Goal: Complete application form: Complete application form

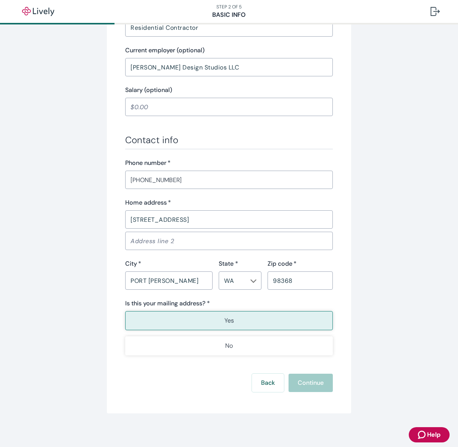
scroll to position [343, 0]
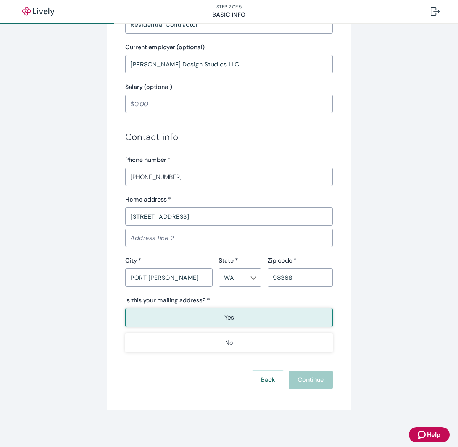
click at [227, 318] on p "Yes" at bounding box center [230, 317] width 10 height 9
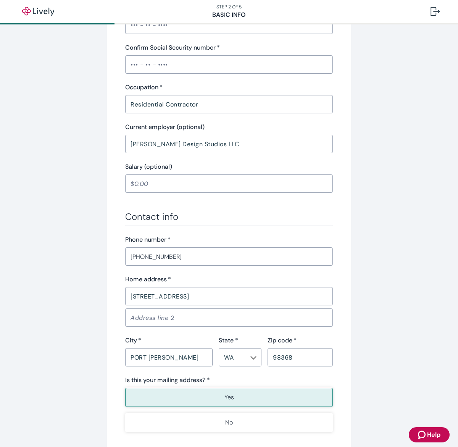
scroll to position [264, 0]
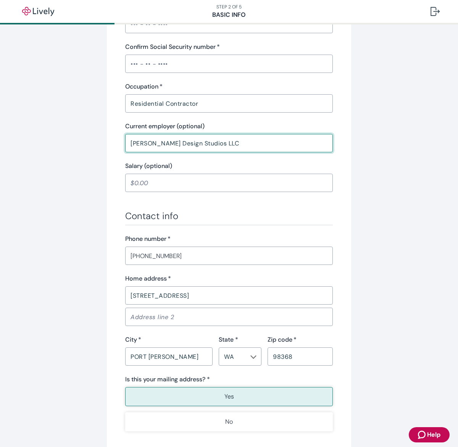
click at [230, 140] on input "[PERSON_NAME] Design Studios LLC" at bounding box center [229, 143] width 208 height 15
drag, startPoint x: 219, startPoint y: 142, endPoint x: 80, endPoint y: 143, distance: 138.7
click at [80, 143] on div "Tell us about yourself Personal info First name   * [PERSON_NAME] ​ Middle name…" at bounding box center [229, 133] width 367 height 713
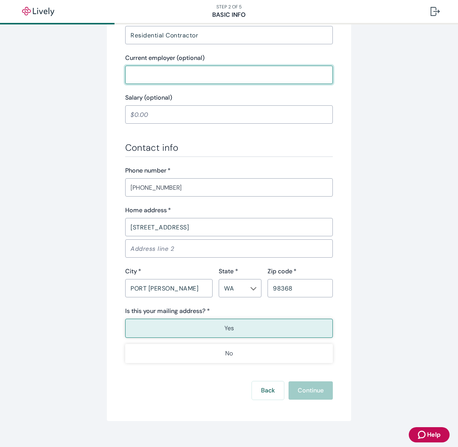
scroll to position [343, 0]
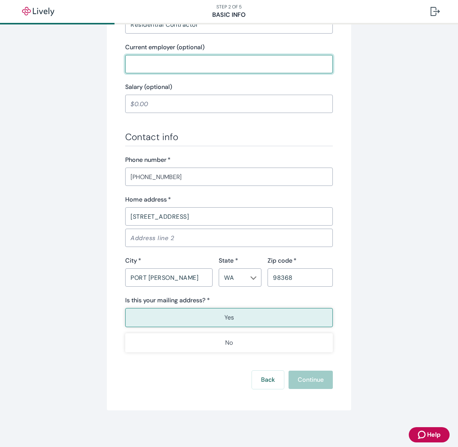
click at [218, 319] on button "Yes" at bounding box center [229, 317] width 208 height 19
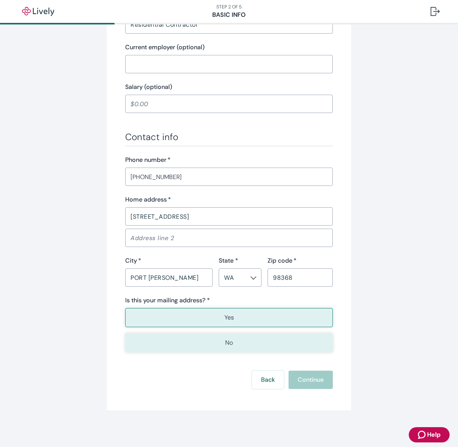
click at [229, 343] on p "No" at bounding box center [229, 343] width 8 height 9
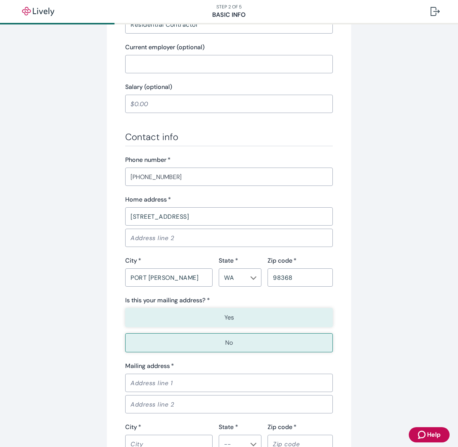
click at [230, 315] on p "Yes" at bounding box center [230, 317] width 10 height 9
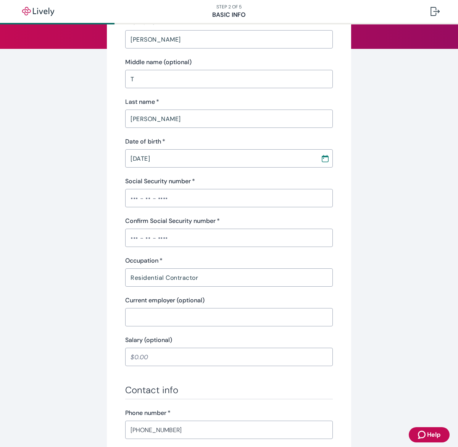
scroll to position [0, 0]
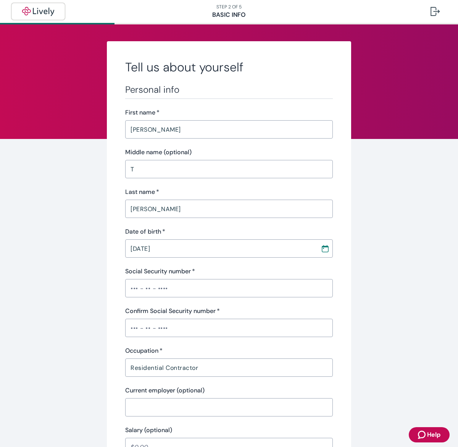
click at [44, 11] on img "button" at bounding box center [38, 11] width 43 height 9
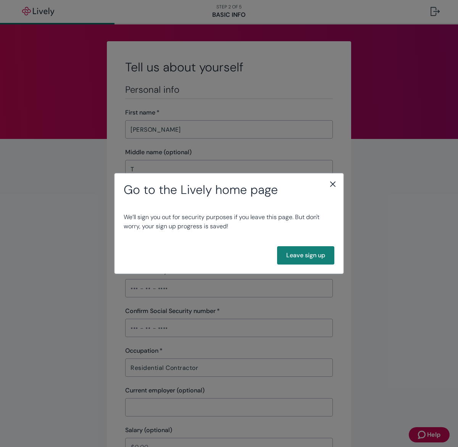
click at [334, 185] on icon "close" at bounding box center [333, 184] width 9 height 9
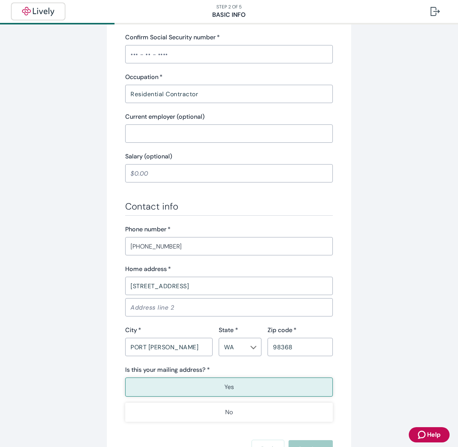
scroll to position [276, 0]
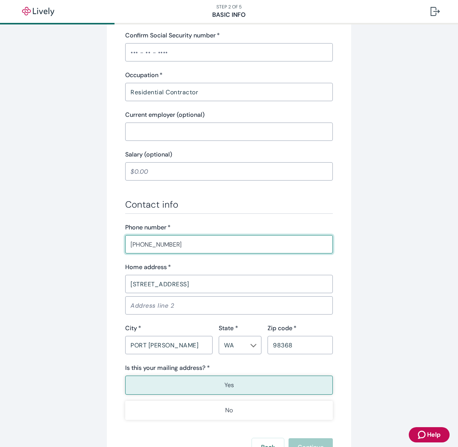
click at [202, 245] on input "[PHONE_NUMBER]" at bounding box center [229, 244] width 208 height 15
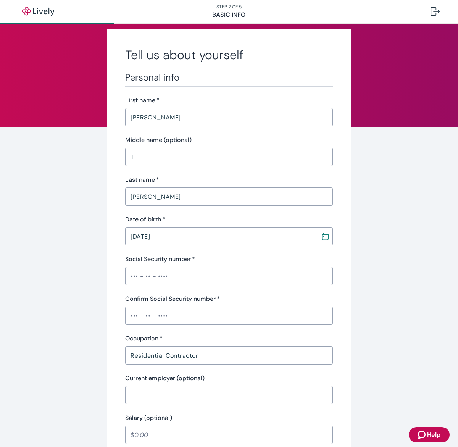
scroll to position [0, 0]
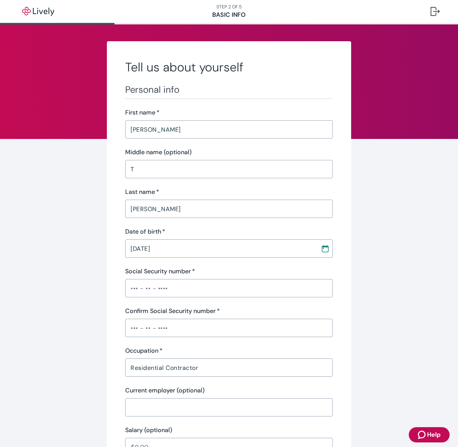
click at [199, 286] on input "Social Security number   *" at bounding box center [229, 288] width 208 height 15
drag, startPoint x: 174, startPoint y: 290, endPoint x: 120, endPoint y: 290, distance: 53.9
click at [119, 290] on div "Tell us about yourself Personal info First name   * [PERSON_NAME] ​ Middle name…" at bounding box center [229, 397] width 245 height 713
type input "•••-••-4240"
click at [163, 329] on input "Confirm Social Security number   *" at bounding box center [229, 328] width 208 height 15
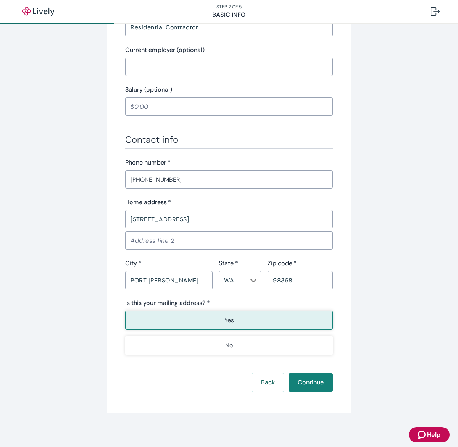
scroll to position [343, 0]
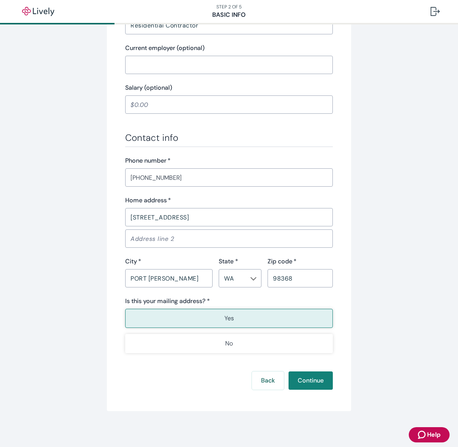
type input "•••-••-4240"
click at [312, 377] on button "Continue" at bounding box center [311, 381] width 44 height 18
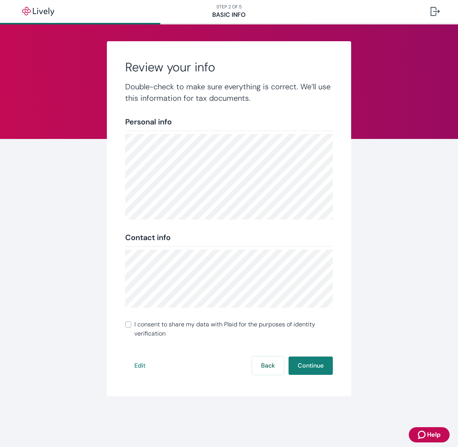
click at [128, 325] on input "I consent to share my data with Plaid for the purposes of identity verification" at bounding box center [128, 325] width 6 height 6
checkbox input "true"
click at [314, 366] on button "Continue" at bounding box center [311, 366] width 44 height 18
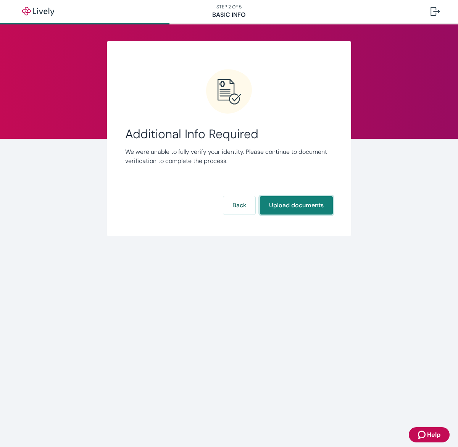
click at [297, 204] on button "Upload documents" at bounding box center [296, 205] width 73 height 18
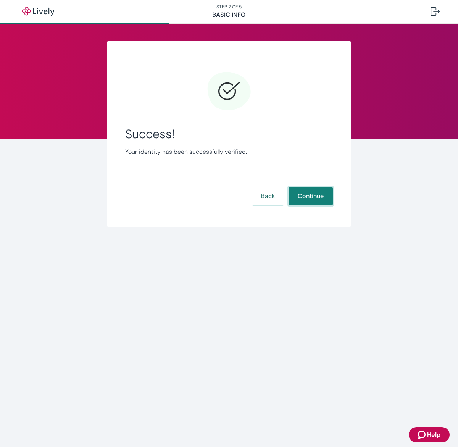
click at [314, 196] on button "Continue" at bounding box center [311, 196] width 44 height 18
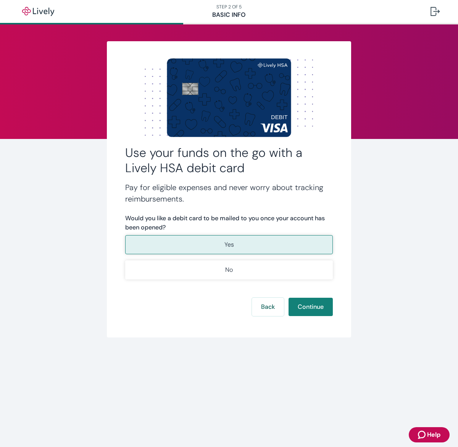
click at [229, 245] on p "Yes" at bounding box center [230, 244] width 10 height 9
click at [311, 310] on button "Continue" at bounding box center [311, 307] width 44 height 18
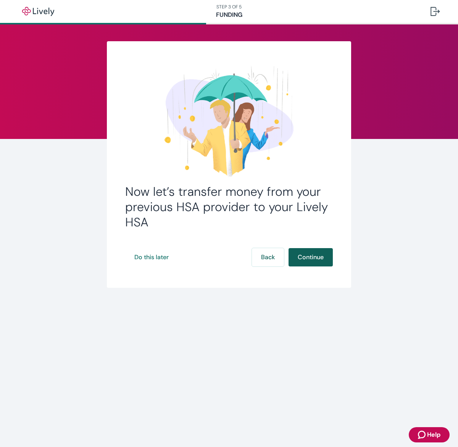
click at [318, 258] on button "Continue" at bounding box center [311, 257] width 44 height 18
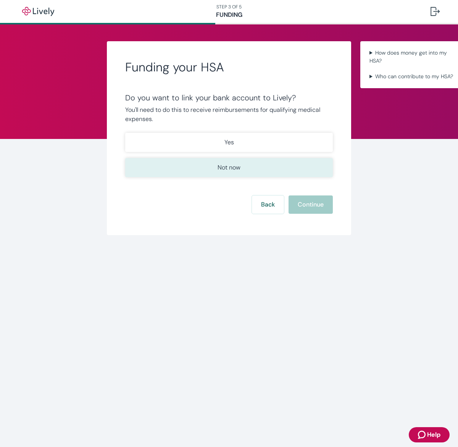
click at [232, 169] on p "Not now" at bounding box center [229, 167] width 23 height 9
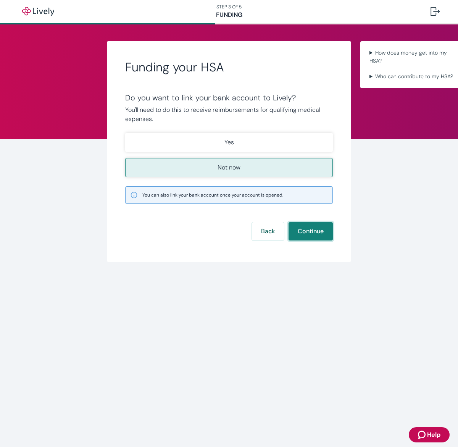
click at [312, 232] on button "Continue" at bounding box center [311, 231] width 44 height 18
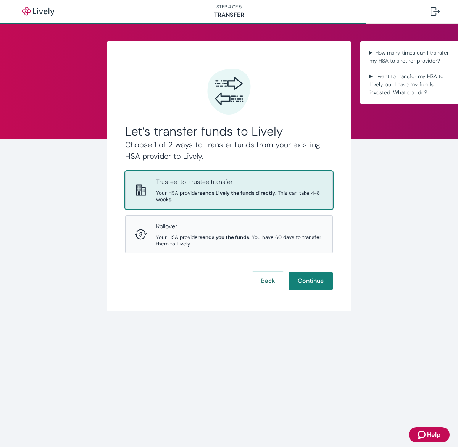
click at [257, 193] on strong "sends Lively the funds directly" at bounding box center [238, 193] width 76 height 6
click at [306, 281] on button "Continue" at bounding box center [311, 281] width 44 height 18
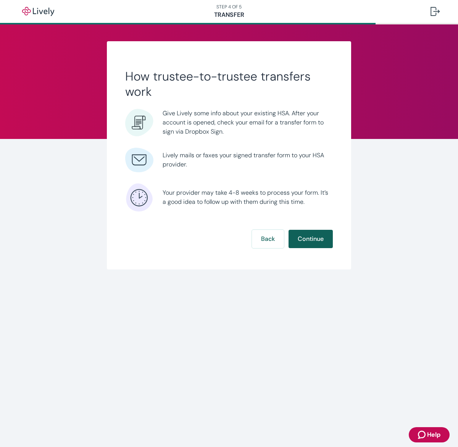
click at [315, 237] on button "Continue" at bounding box center [311, 239] width 44 height 18
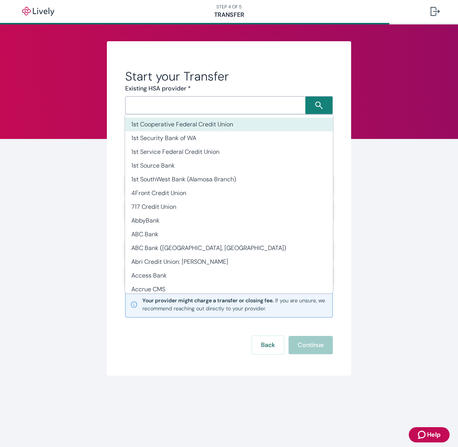
click at [220, 111] on div "​" at bounding box center [229, 105] width 208 height 18
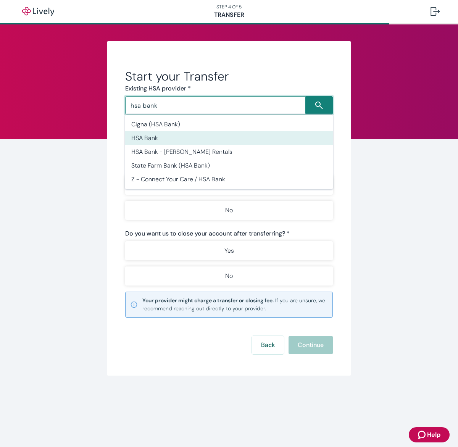
click at [176, 139] on li "HSA Bank" at bounding box center [229, 138] width 208 height 14
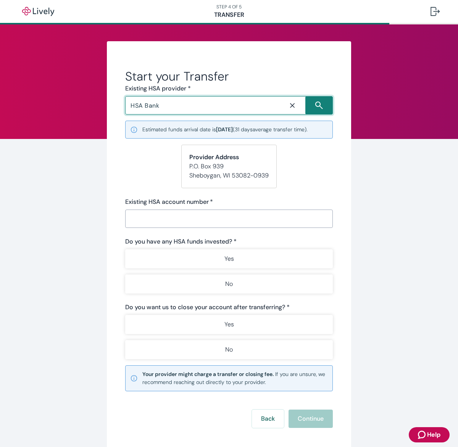
type input "HSA Bank"
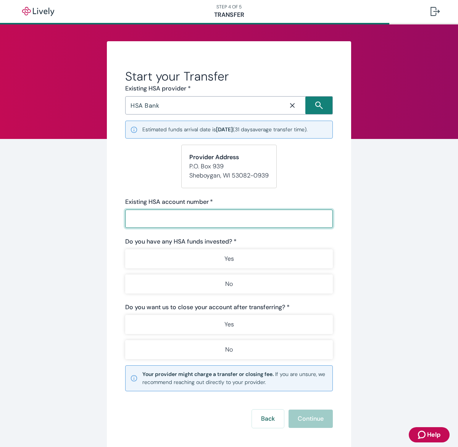
click at [160, 219] on input "Existing HSA account number   *" at bounding box center [229, 218] width 208 height 15
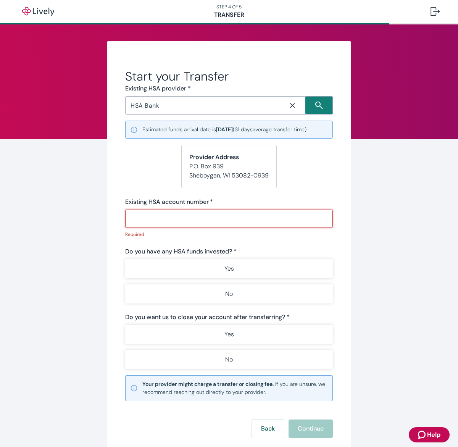
paste input "0000008535"
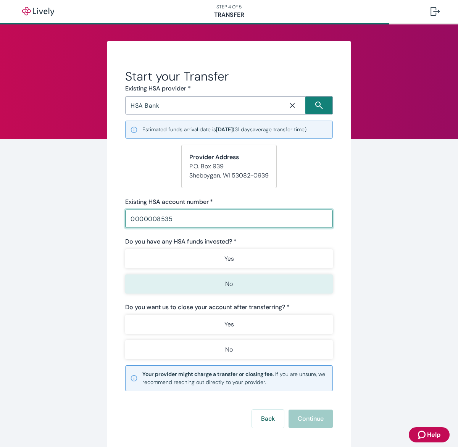
type input "0000008535"
click at [230, 288] on p "No" at bounding box center [229, 284] width 8 height 9
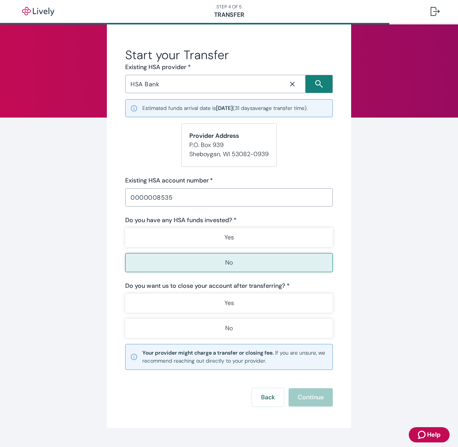
scroll to position [39, 0]
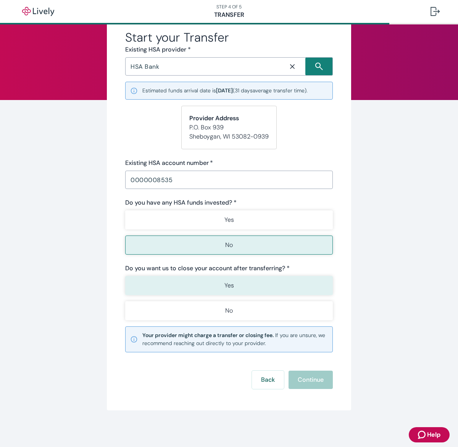
click at [234, 287] on button "Yes" at bounding box center [229, 285] width 208 height 19
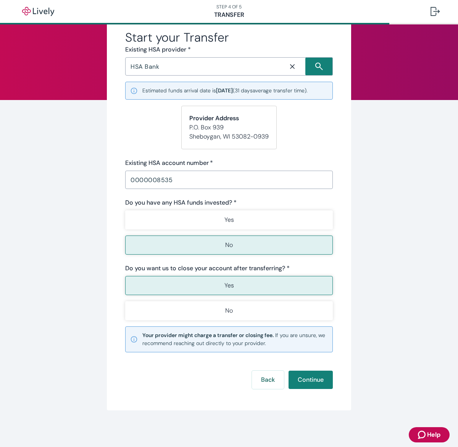
scroll to position [36, 0]
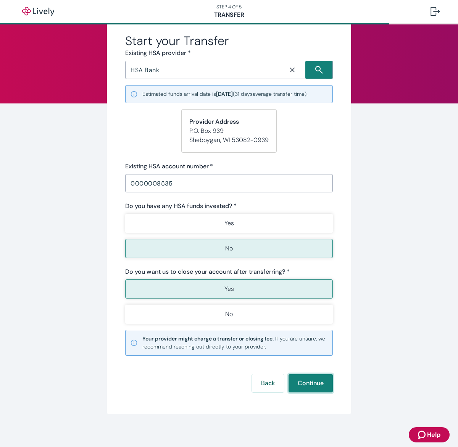
click at [307, 385] on button "Continue" at bounding box center [311, 383] width 44 height 18
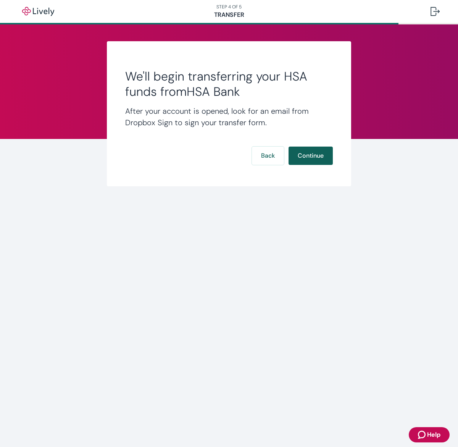
click at [313, 155] on button "Continue" at bounding box center [311, 156] width 44 height 18
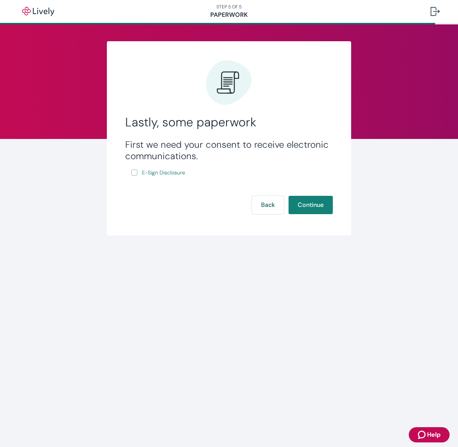
click at [137, 173] on input "E-Sign Disclosure" at bounding box center [134, 173] width 6 height 6
checkbox input "true"
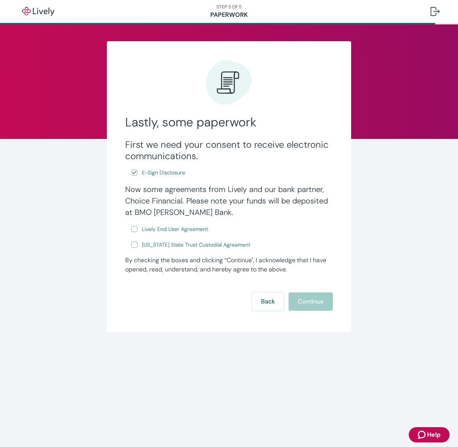
click at [136, 230] on input "Lively End User Agreement" at bounding box center [134, 229] width 6 height 6
checkbox input "true"
click at [135, 247] on input "[US_STATE] State Trust Custodial Agreement" at bounding box center [134, 245] width 6 height 6
checkbox input "true"
click at [167, 230] on span "Lively End User Agreement" at bounding box center [175, 229] width 66 height 8
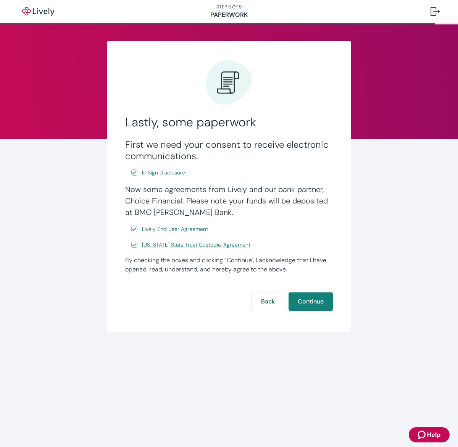
click at [187, 246] on span "[US_STATE] State Trust Custodial Agreement" at bounding box center [196, 245] width 109 height 8
click at [320, 304] on button "Continue" at bounding box center [311, 302] width 44 height 18
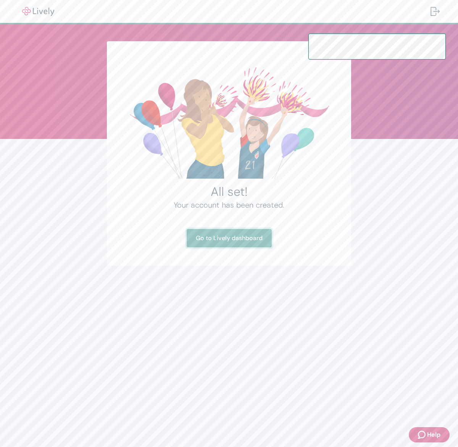
click at [246, 240] on link "Go to Lively dashboard" at bounding box center [229, 238] width 85 height 18
